Goal: Task Accomplishment & Management: Use online tool/utility

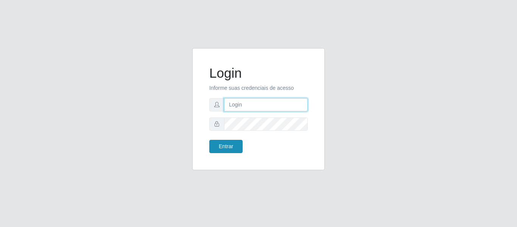
type input "precobom@rejane"
click at [231, 146] on button "Entrar" at bounding box center [225, 146] width 33 height 13
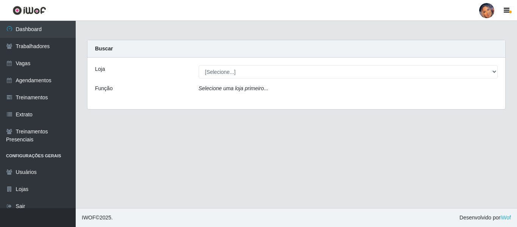
click at [246, 90] on icon "Selecione uma loja primeiro..." at bounding box center [234, 88] width 70 height 6
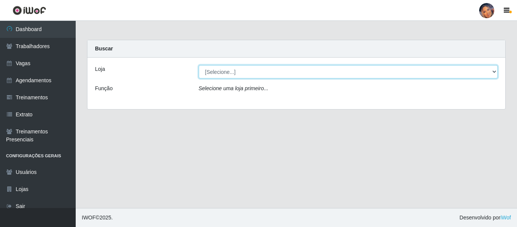
click at [243, 73] on select "[Selecione...] Supermercado Preço Bom" at bounding box center [348, 71] width 299 height 13
select select "169"
click at [199, 65] on select "[Selecione...] Supermercado Preço Bom" at bounding box center [348, 71] width 299 height 13
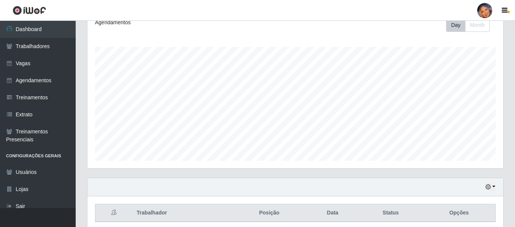
scroll to position [141, 0]
